Goal: Information Seeking & Learning: Check status

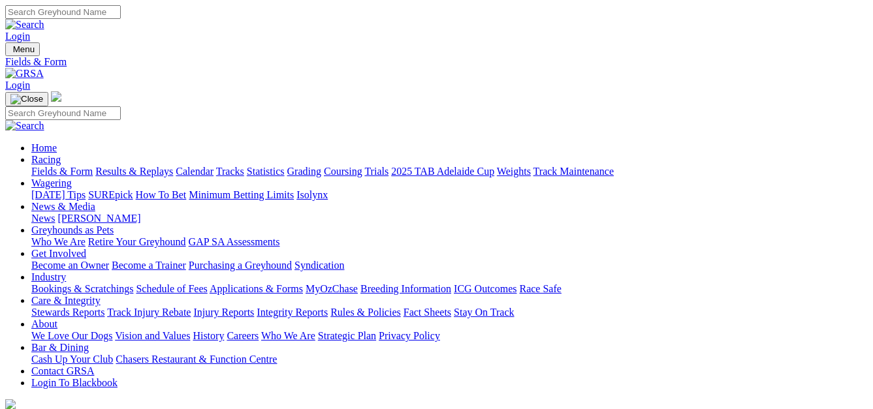
click at [163, 166] on link "Results & Replays" at bounding box center [134, 171] width 78 height 11
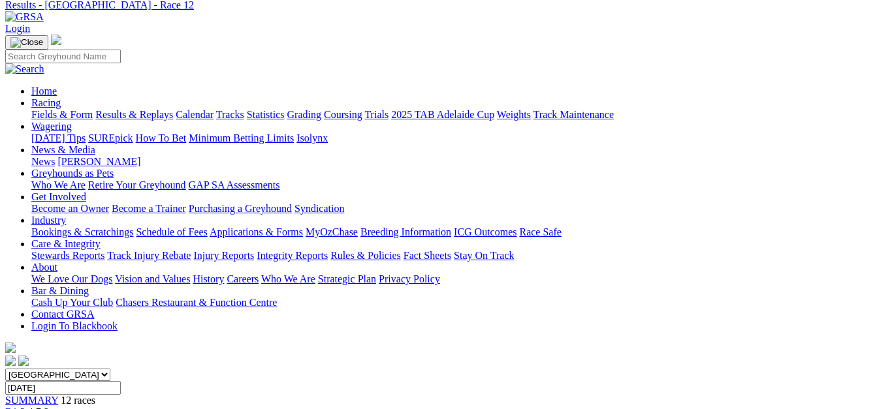
scroll to position [49, 0]
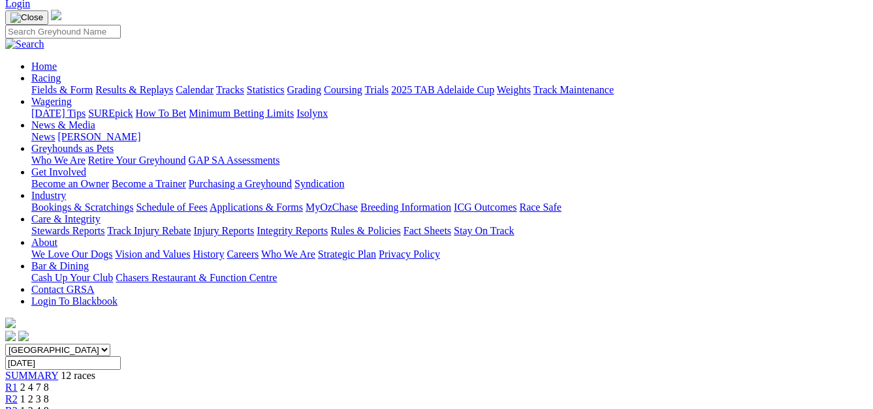
scroll to position [59, 0]
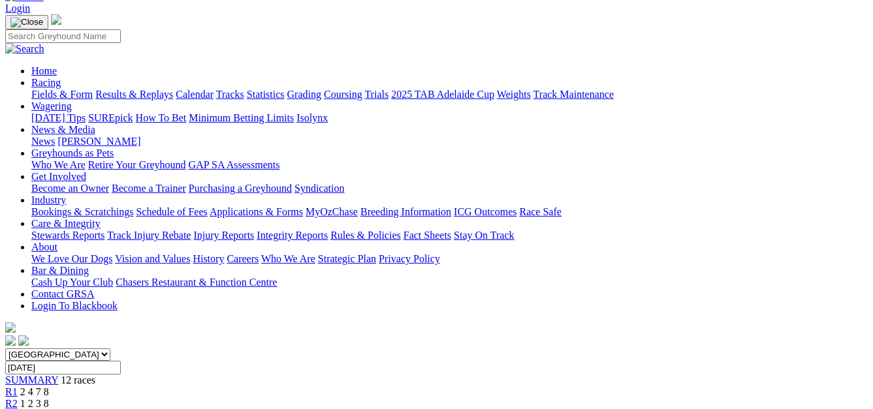
scroll to position [67, 0]
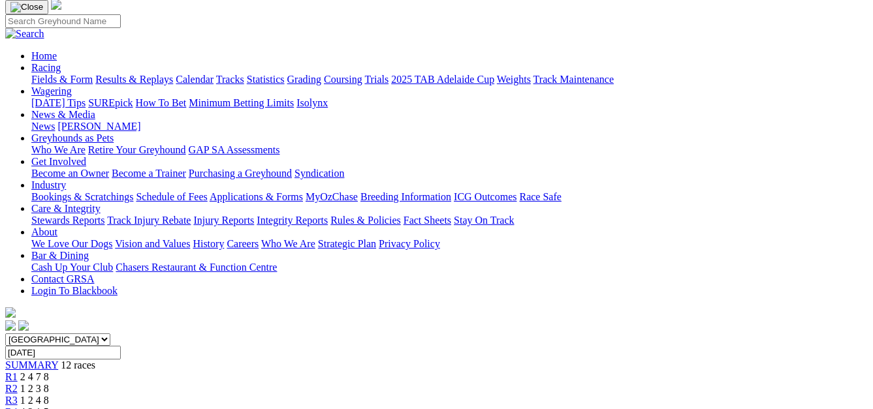
scroll to position [87, 0]
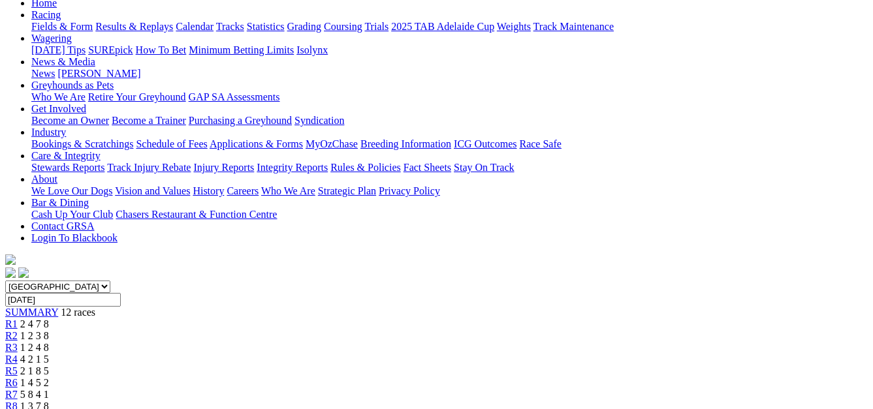
scroll to position [142, 0]
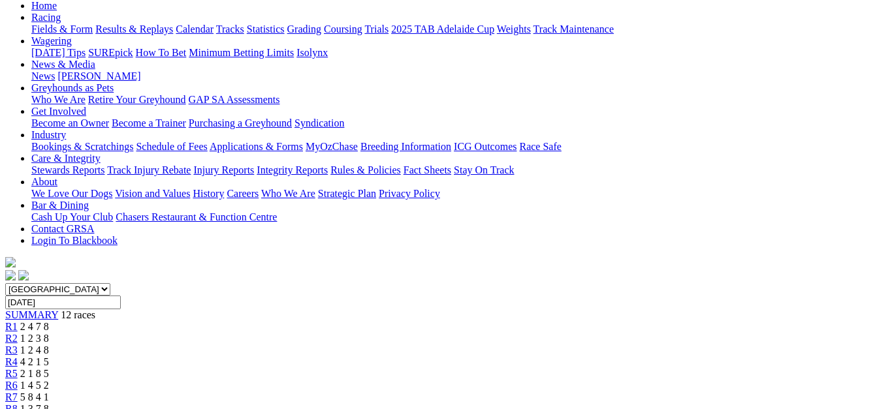
click at [49, 392] on span "5 8 4 1" at bounding box center [34, 397] width 29 height 11
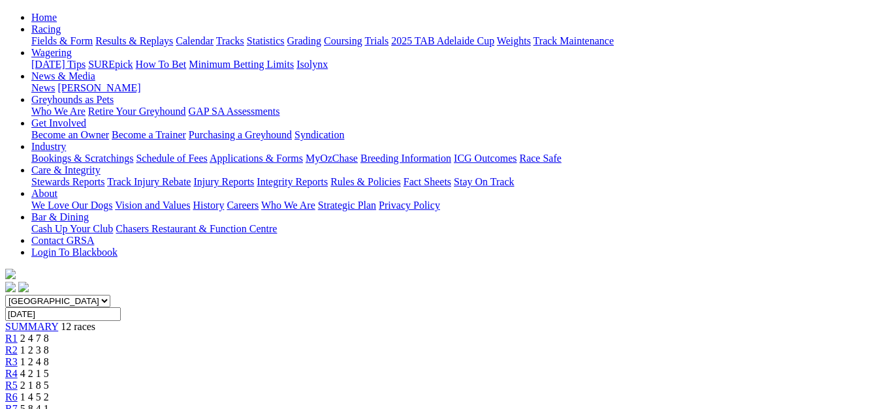
click at [49, 392] on span "1 4 5 2" at bounding box center [34, 397] width 29 height 11
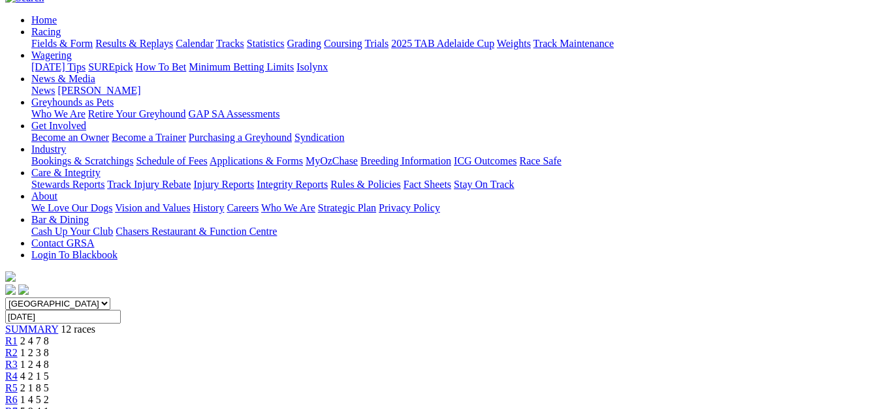
scroll to position [125, 0]
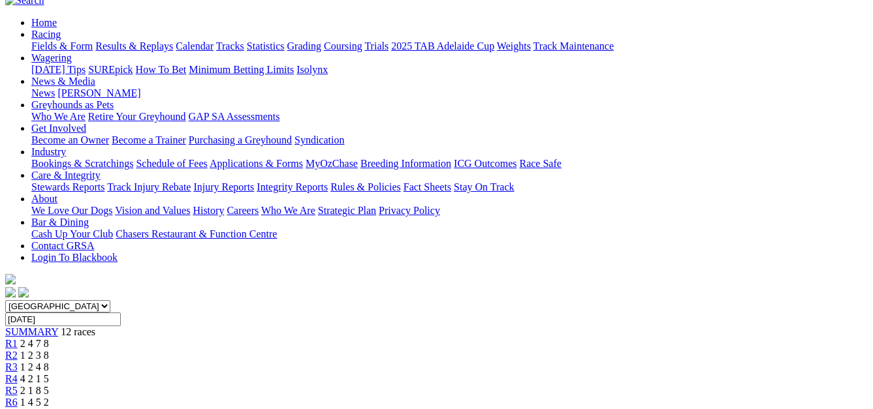
click at [49, 385] on span "2 1 8 5" at bounding box center [34, 390] width 29 height 11
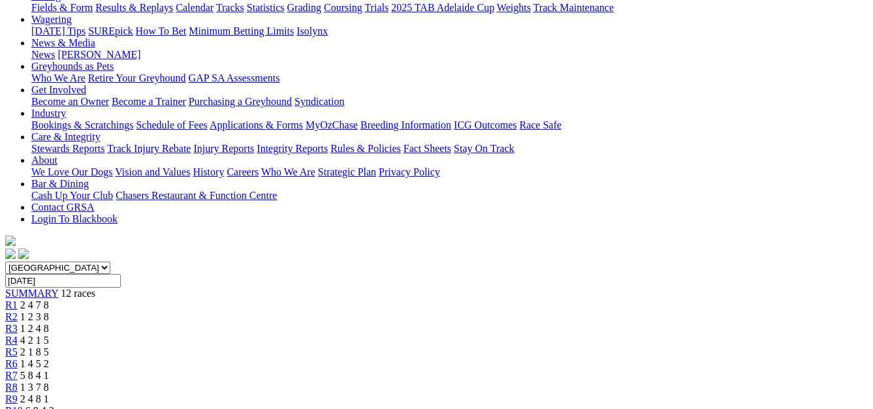
scroll to position [161, 0]
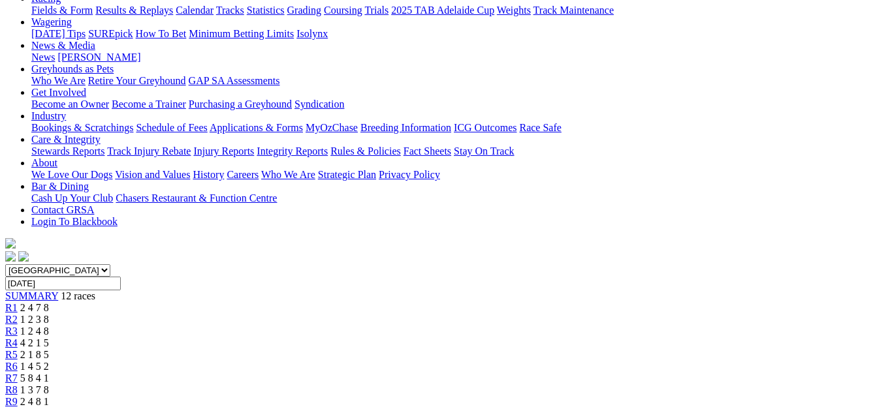
click at [49, 337] on span "4 2 1 5" at bounding box center [34, 342] width 29 height 11
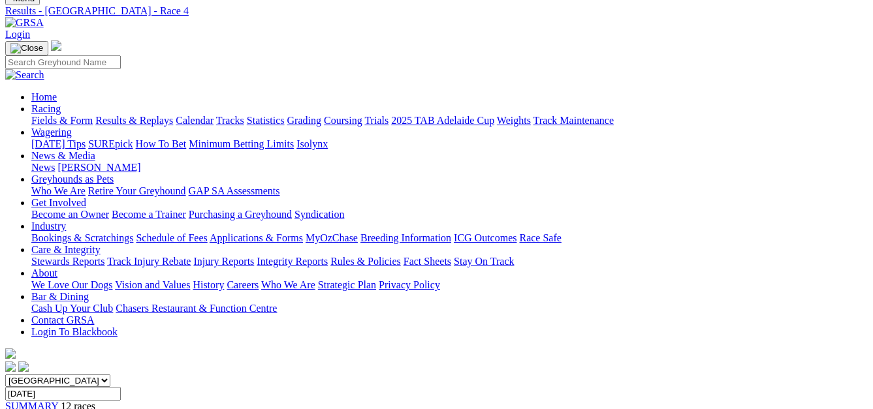
scroll to position [46, 0]
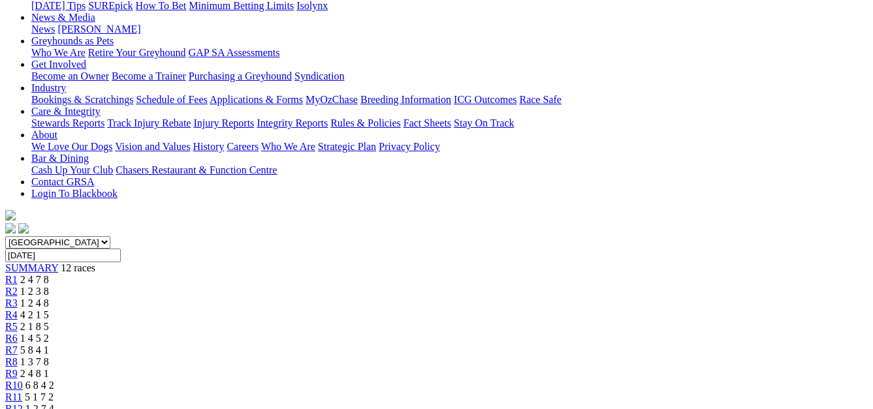
scroll to position [138, 0]
